Goal: Task Accomplishment & Management: Manage account settings

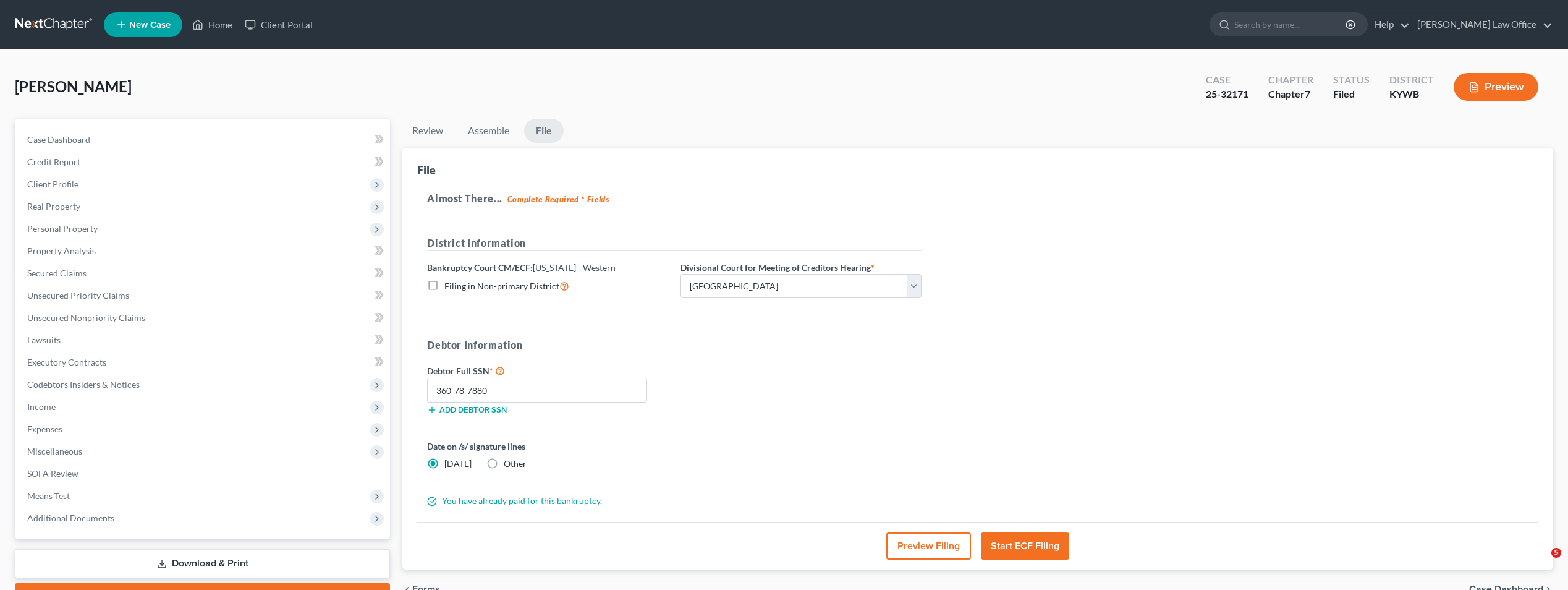
select select "1"
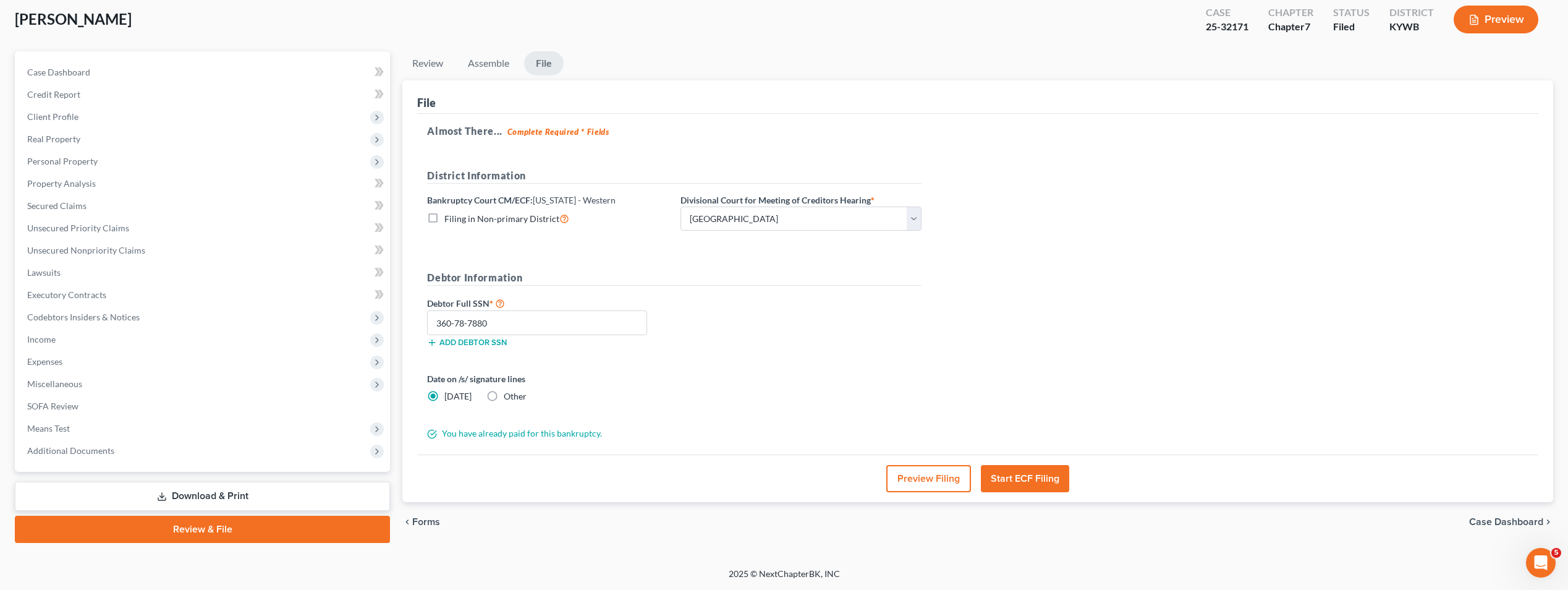
scroll to position [1335, 0]
drag, startPoint x: 1542, startPoint y: 1, endPoint x: 1333, endPoint y: 118, distance: 239.5
click at [1333, 118] on div "Almost There... Complete Required * Fields District Information Bankruptcy Cour…" at bounding box center [978, 283] width 1121 height 341
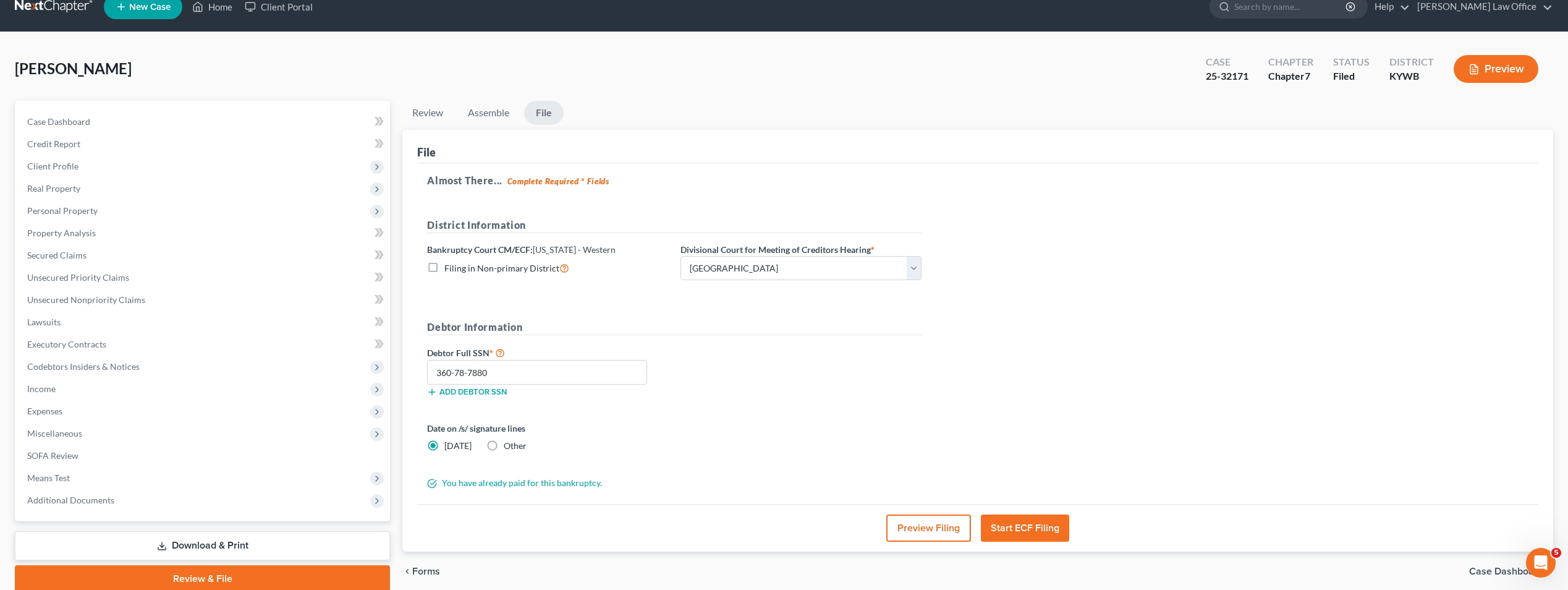
scroll to position [0, 0]
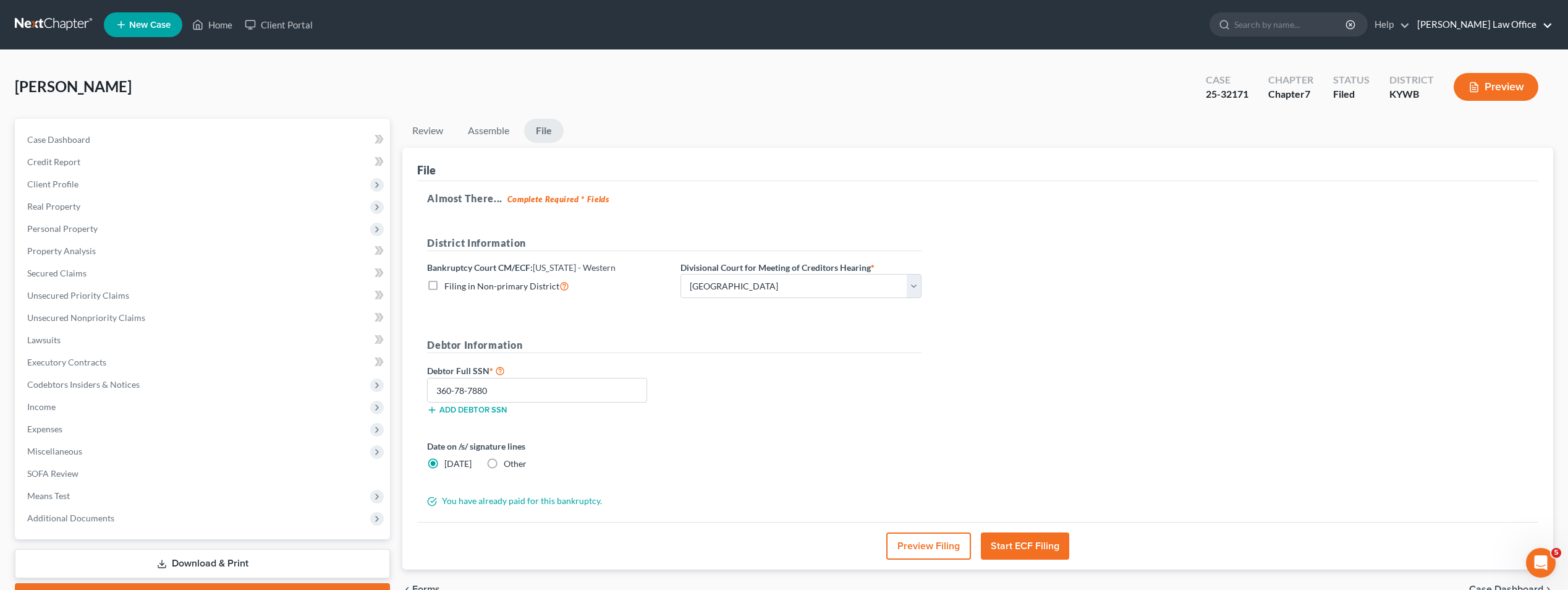
click at [1539, 23] on link "Belanger Law Office" at bounding box center [1481, 25] width 141 height 22
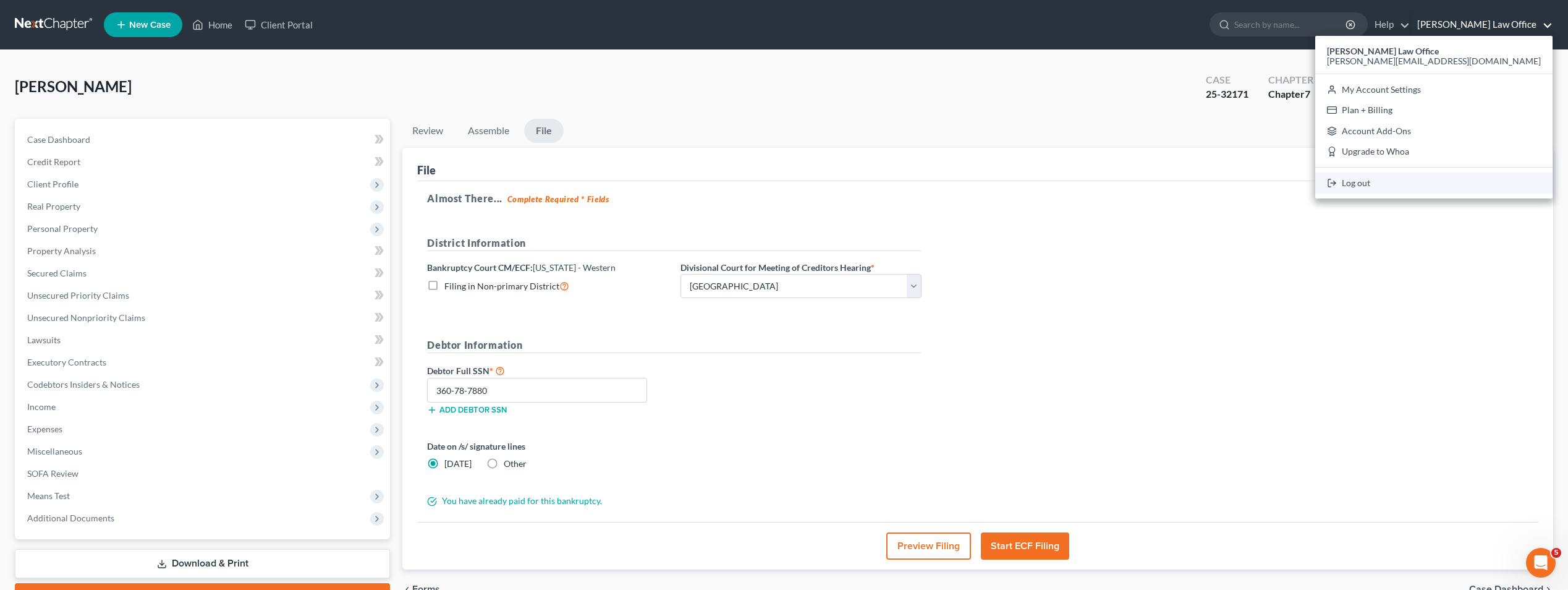
click at [1480, 177] on link "Log out" at bounding box center [1433, 183] width 237 height 21
